Goal: Task Accomplishment & Management: Manage account settings

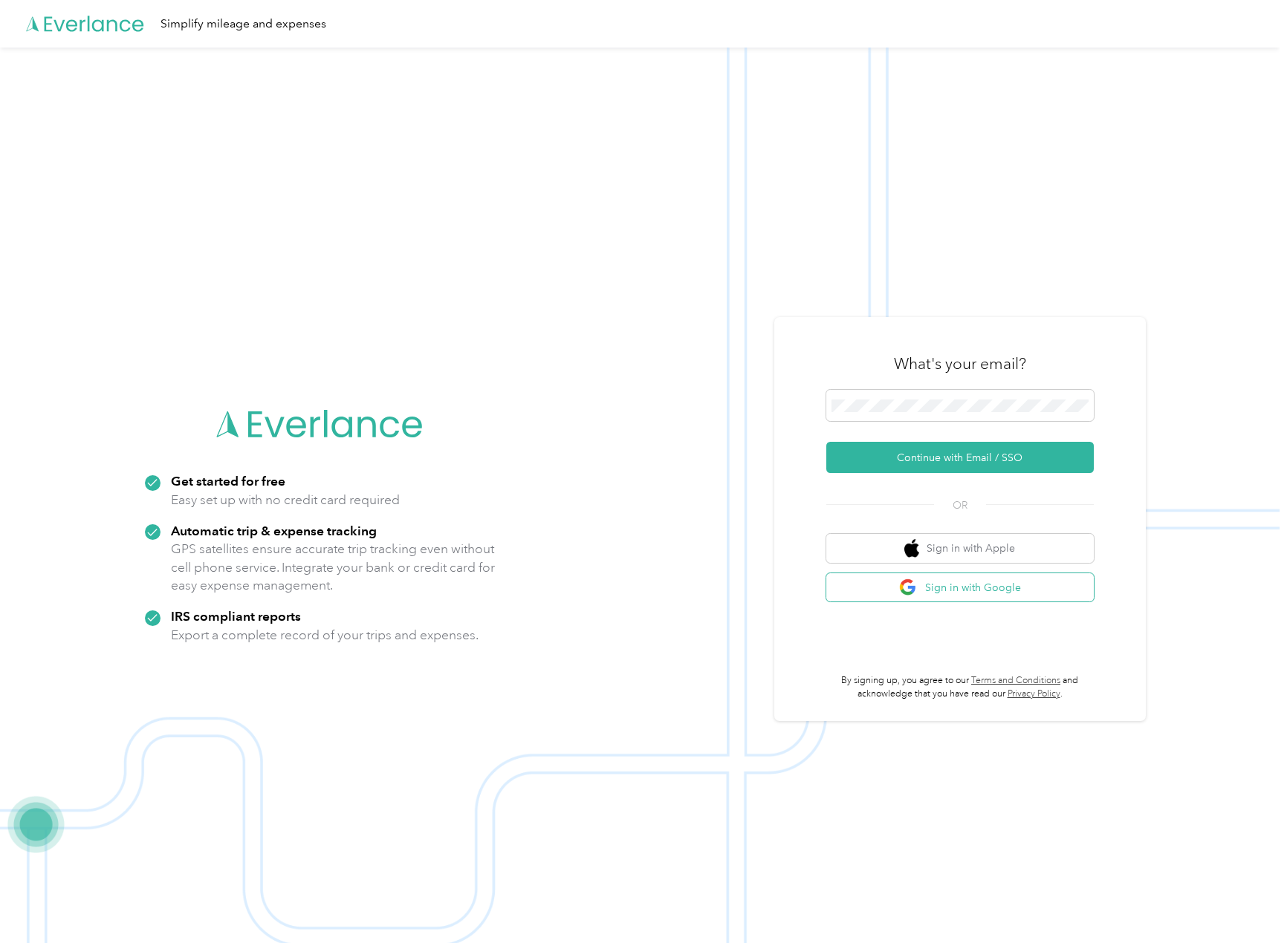
click at [1012, 589] on button "Sign in with Google" at bounding box center [959, 587] width 267 height 29
click at [902, 449] on button "Continue with Email / SSO" at bounding box center [959, 457] width 267 height 31
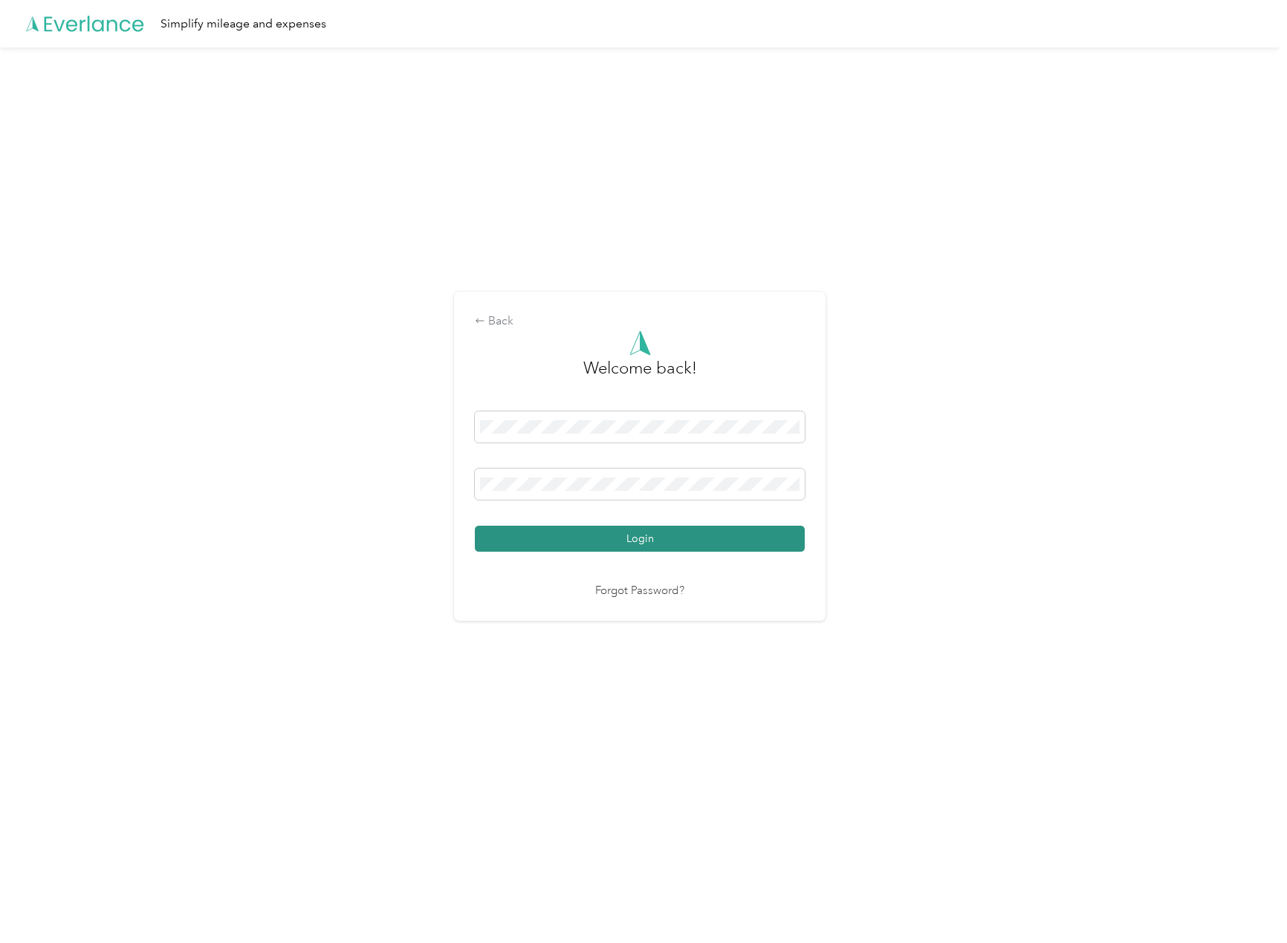
click at [635, 541] on button "Login" at bounding box center [640, 539] width 330 height 26
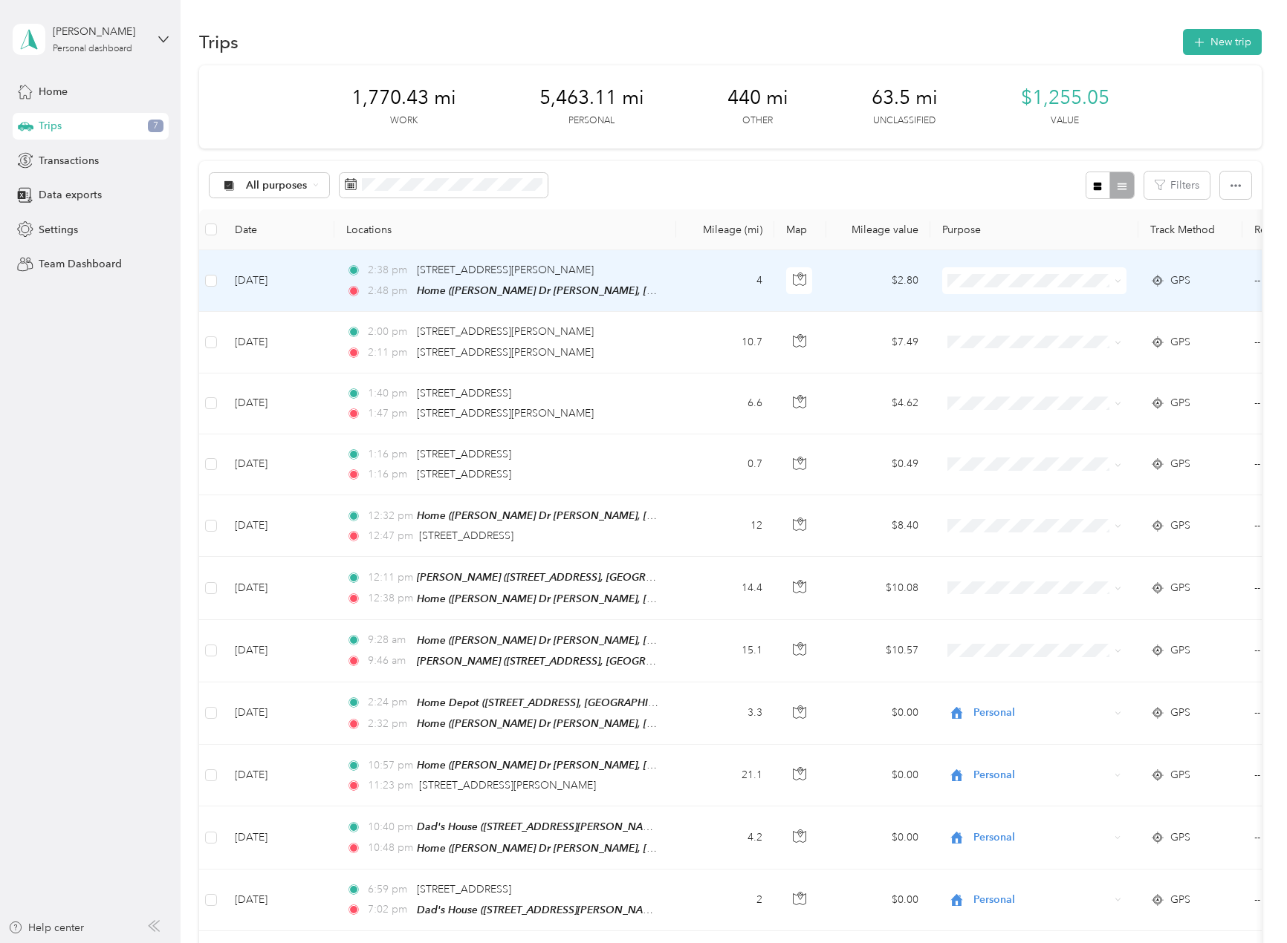
click at [1030, 328] on span "Personal" at bounding box center [1047, 335] width 137 height 16
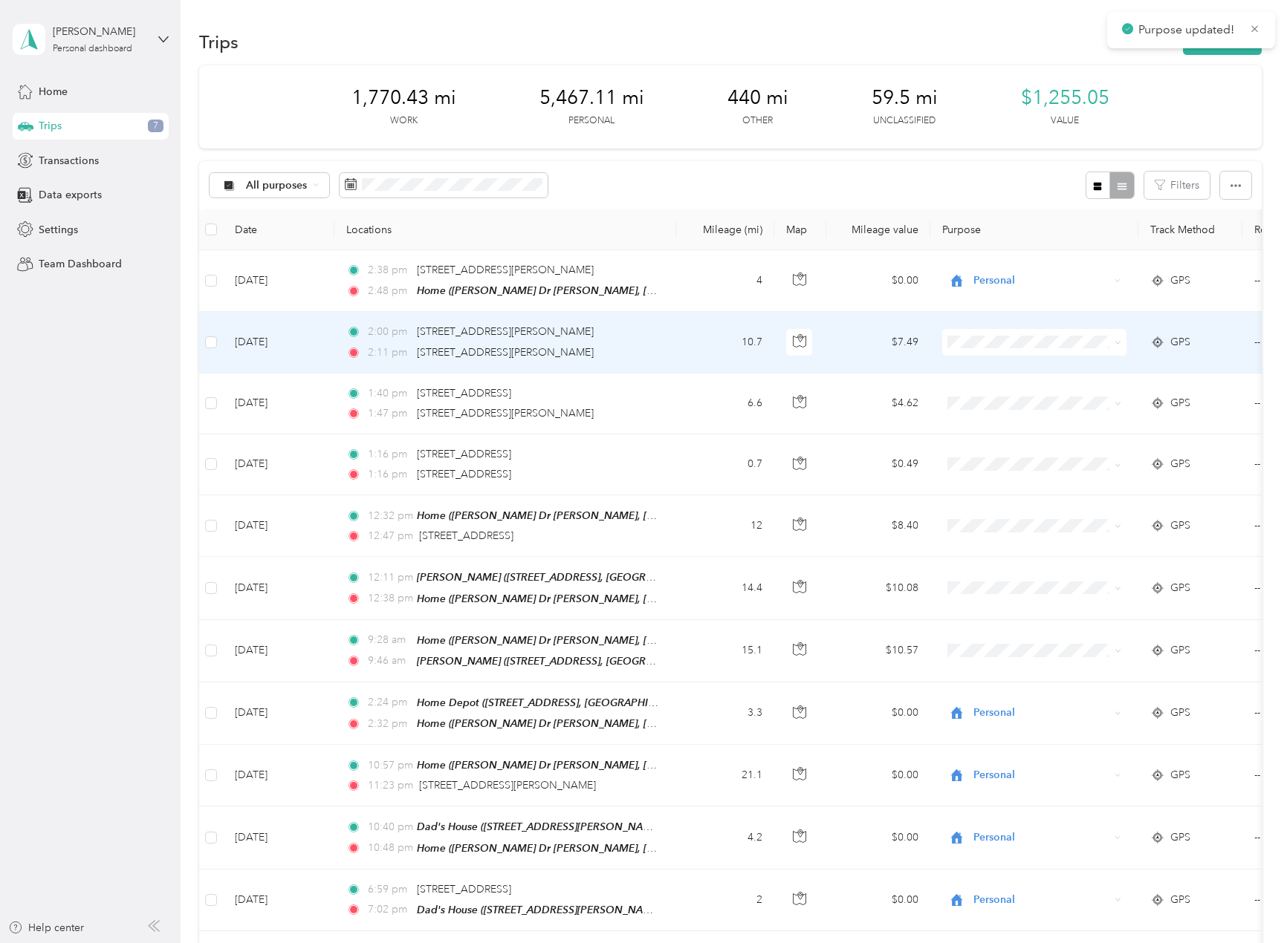
click at [996, 394] on span "Personal" at bounding box center [1047, 393] width 137 height 16
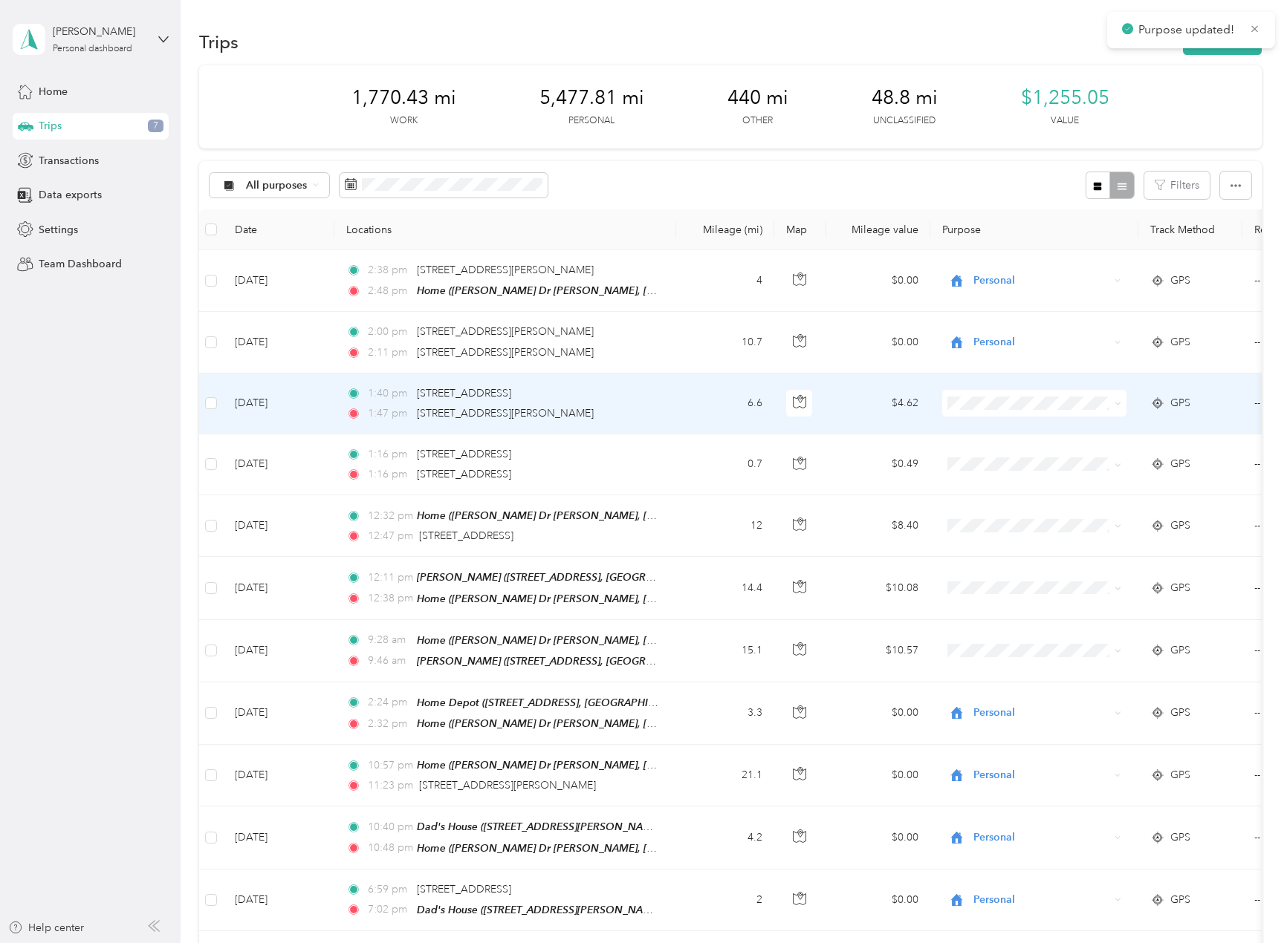
click at [1006, 454] on span "Personal" at bounding box center [1047, 457] width 137 height 16
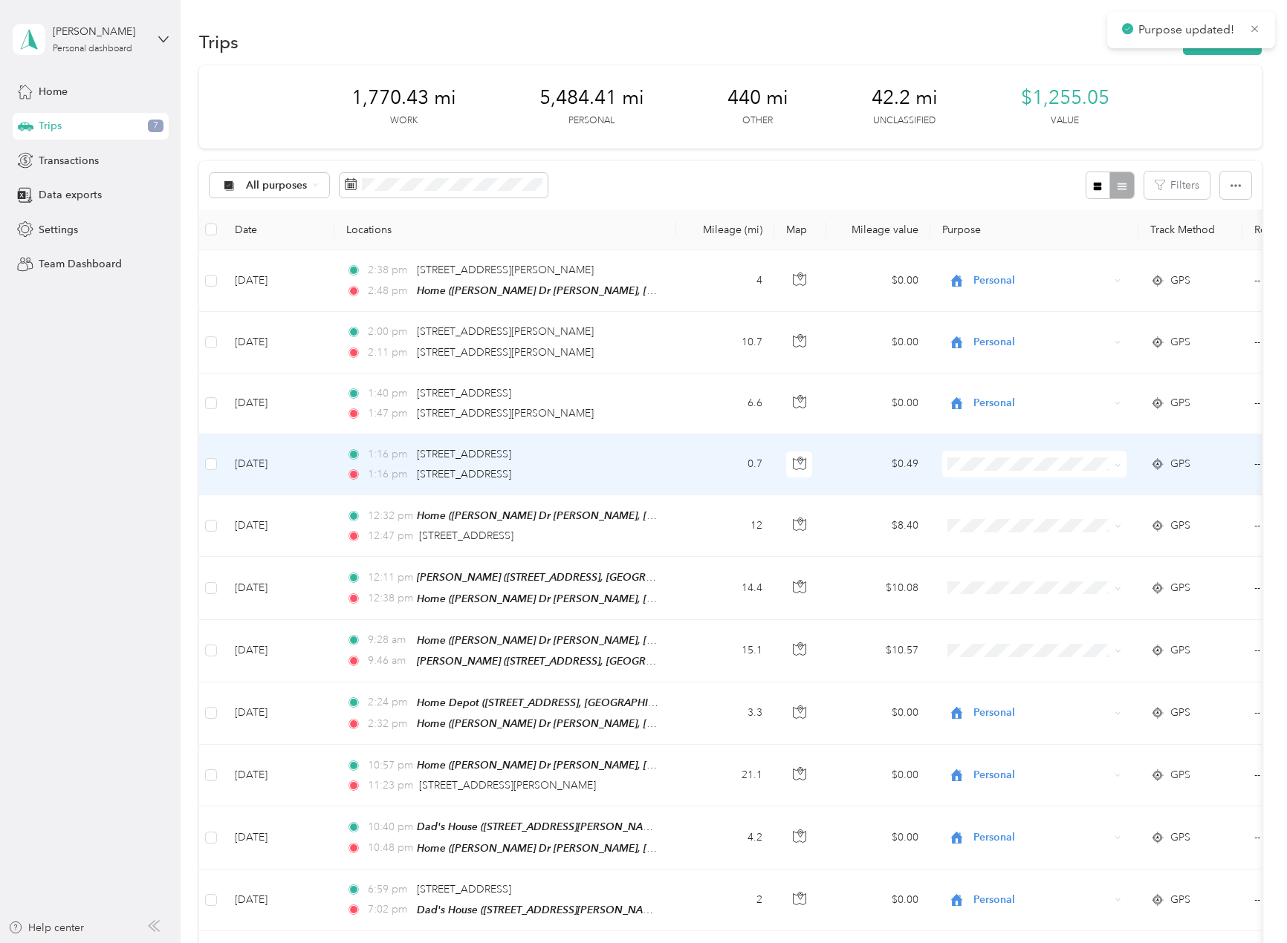
click at [1001, 518] on span "Personal" at bounding box center [1047, 518] width 137 height 16
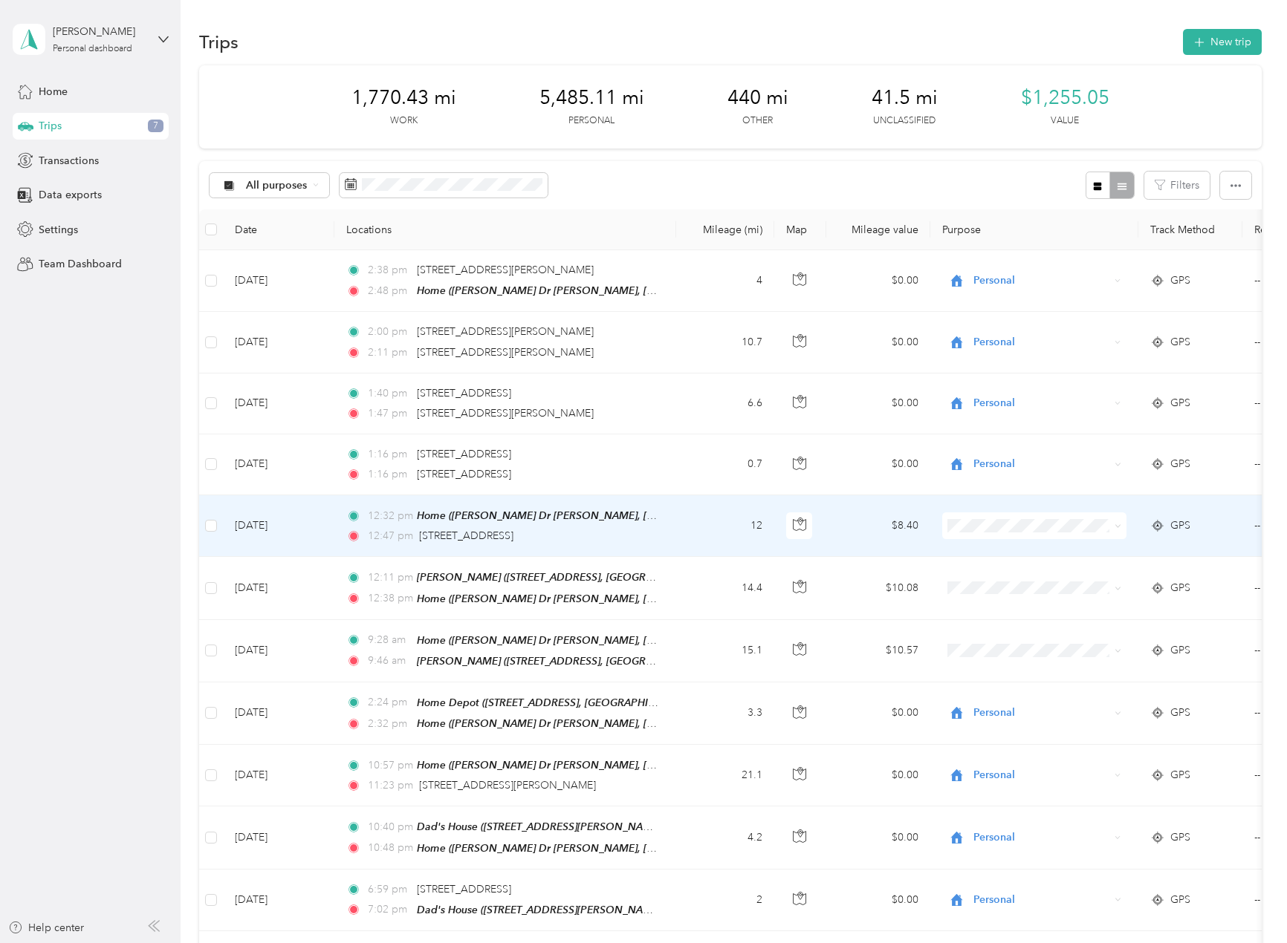
click at [995, 516] on span at bounding box center [1034, 526] width 184 height 27
click at [997, 576] on span "Personal" at bounding box center [1047, 579] width 137 height 16
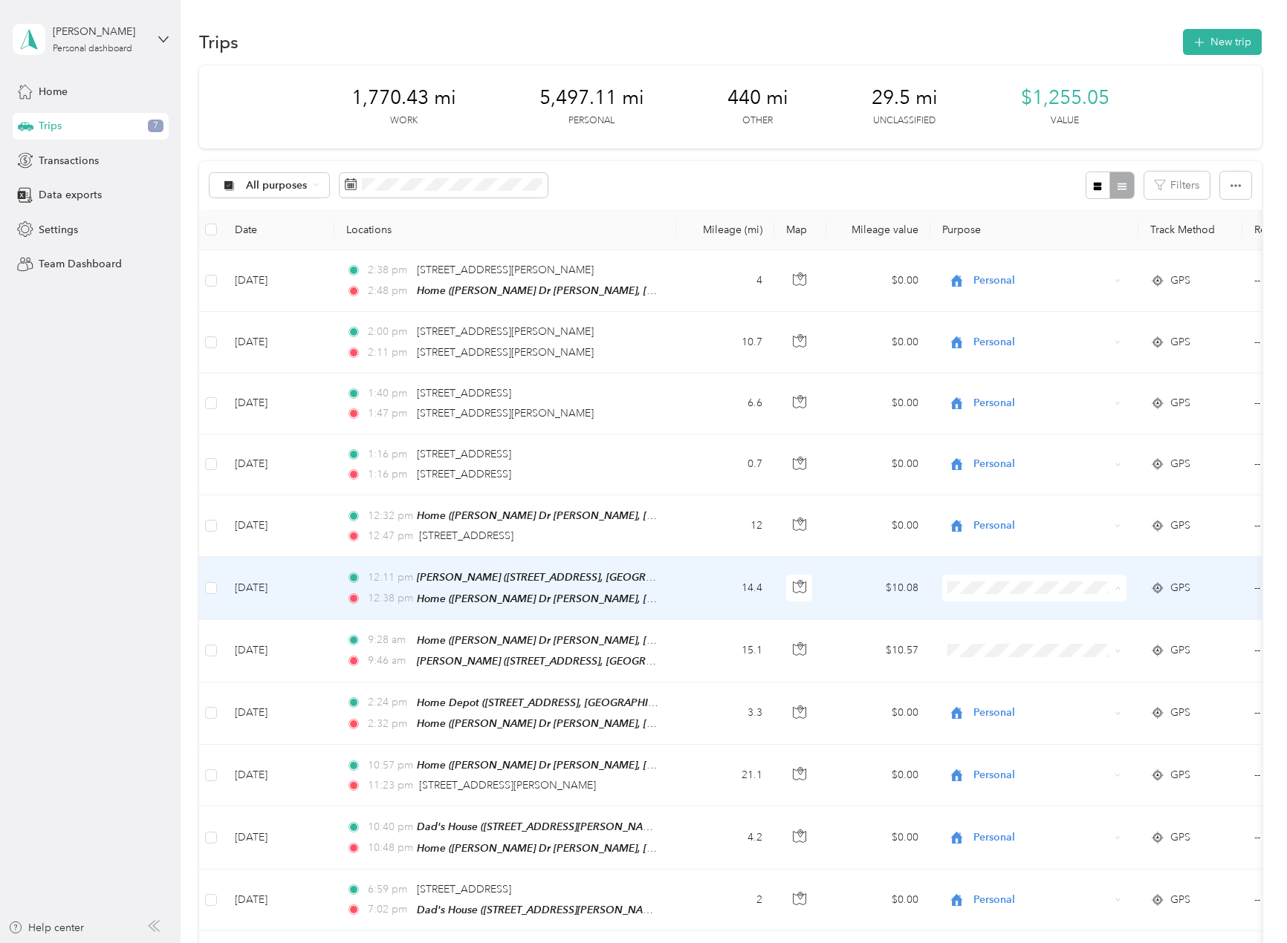
click at [1003, 640] on span "Personal" at bounding box center [1047, 640] width 137 height 16
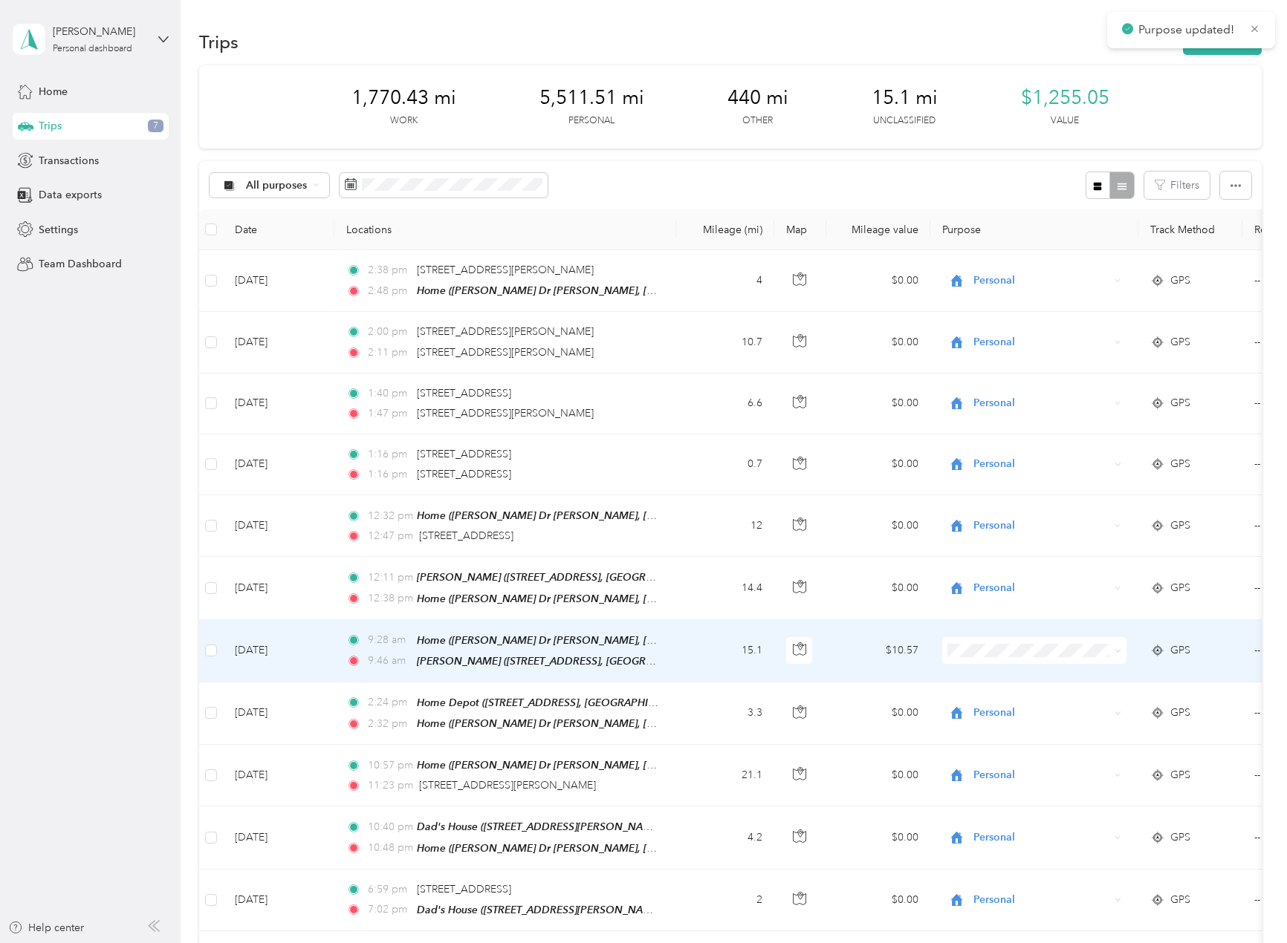
click at [998, 697] on span "Personal" at bounding box center [1047, 701] width 137 height 16
